Goal: Task Accomplishment & Management: Use online tool/utility

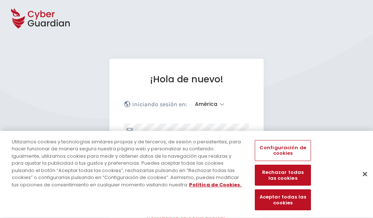
select select "América"
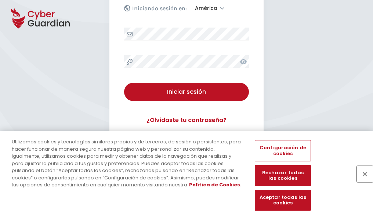
click at [361, 181] on button "Cerrar" at bounding box center [365, 173] width 16 height 16
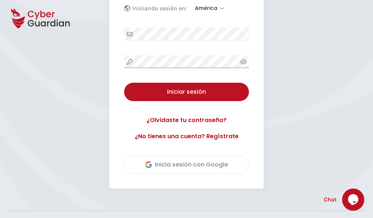
scroll to position [167, 0]
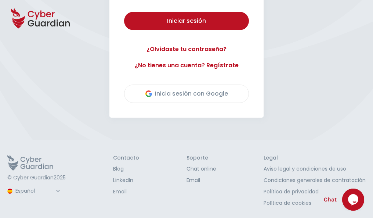
click at [124, 12] on button "Iniciar sesión" at bounding box center [186, 21] width 125 height 18
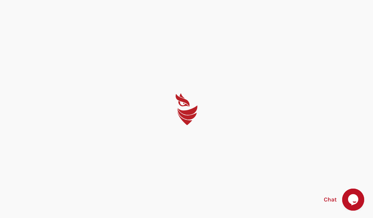
scroll to position [0, 0]
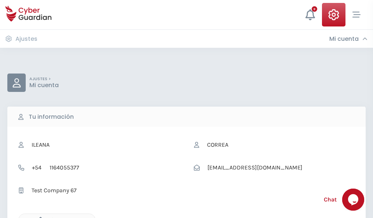
click at [39, 217] on icon "button" at bounding box center [39, 219] width 6 height 6
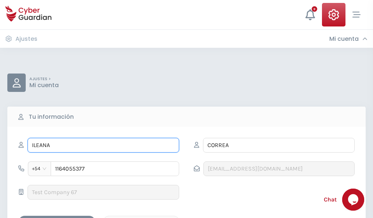
click at [103, 145] on input "ILEANA" at bounding box center [104, 145] width 152 height 15
type input "I"
type input "Esperanza"
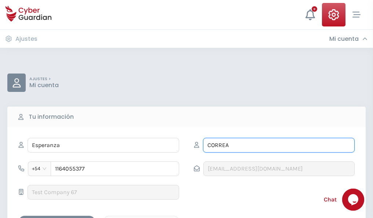
click at [278, 145] on input "CORREA" at bounding box center [279, 145] width 152 height 15
type input "C"
type input "Martin"
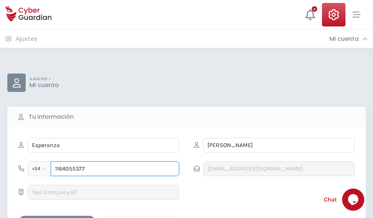
click at [115, 168] on input "1164055377" at bounding box center [115, 168] width 128 height 15
type input "1"
type input "4684649683"
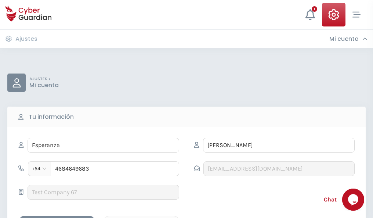
click at [141, 217] on div "Cancelar" at bounding box center [141, 221] width 65 height 9
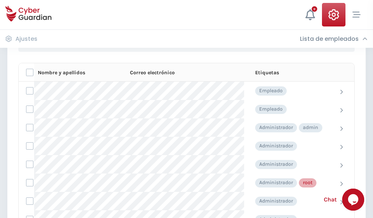
scroll to position [369, 0]
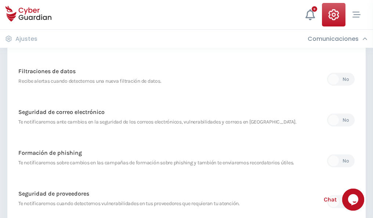
scroll to position [386, 0]
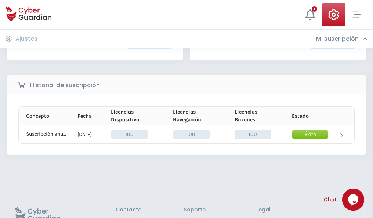
scroll to position [186, 0]
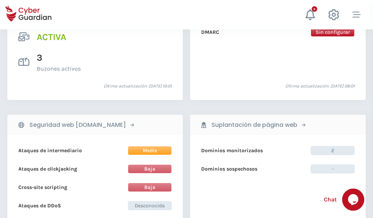
scroll to position [745, 0]
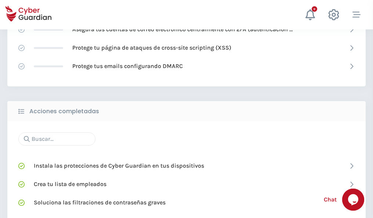
scroll to position [489, 0]
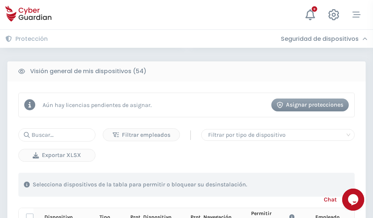
scroll to position [648, 0]
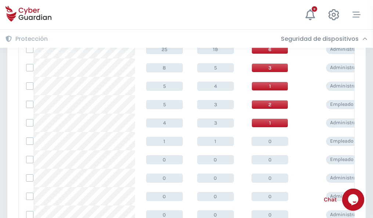
scroll to position [370, 0]
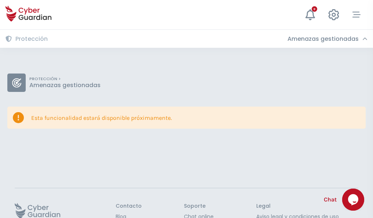
scroll to position [48, 0]
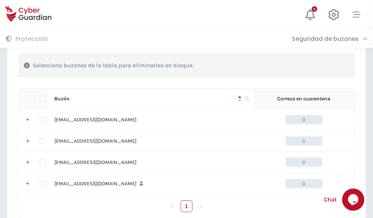
scroll to position [361, 0]
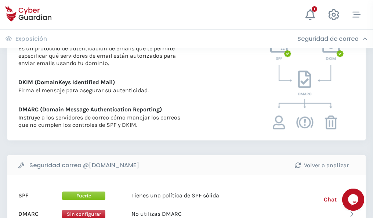
scroll to position [396, 0]
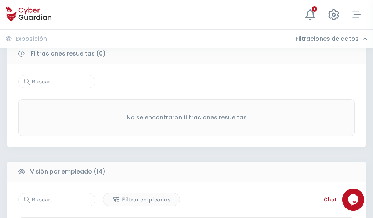
scroll to position [663, 0]
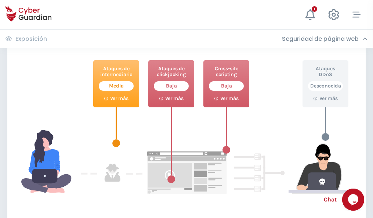
scroll to position [400, 0]
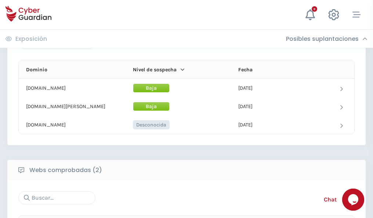
scroll to position [440, 0]
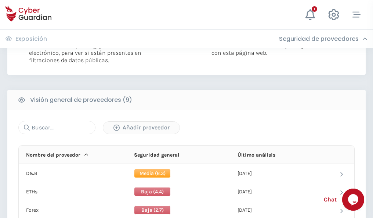
scroll to position [528, 0]
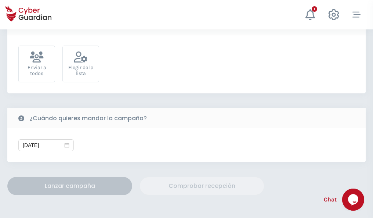
scroll to position [269, 0]
